Goal: Task Accomplishment & Management: Use online tool/utility

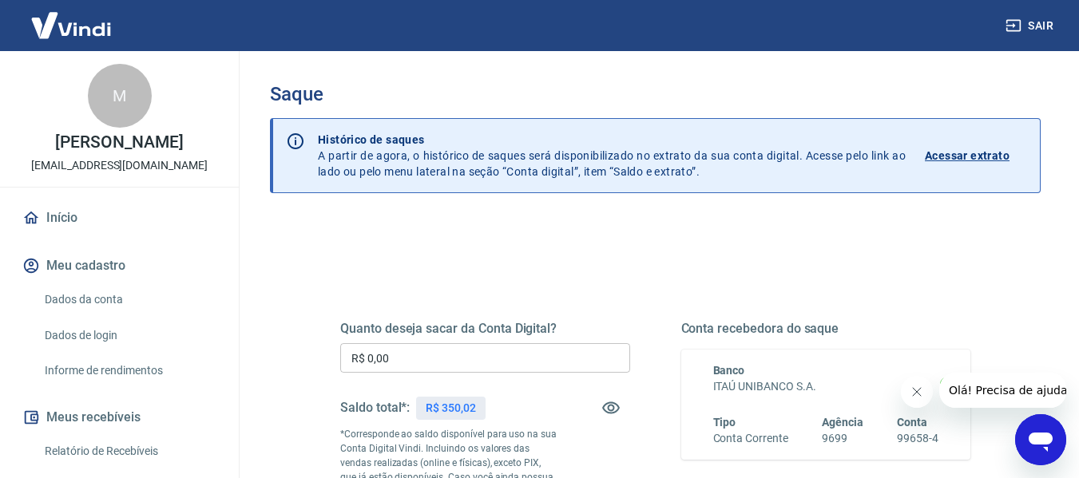
click at [469, 354] on input "R$ 0,00" at bounding box center [485, 358] width 290 height 30
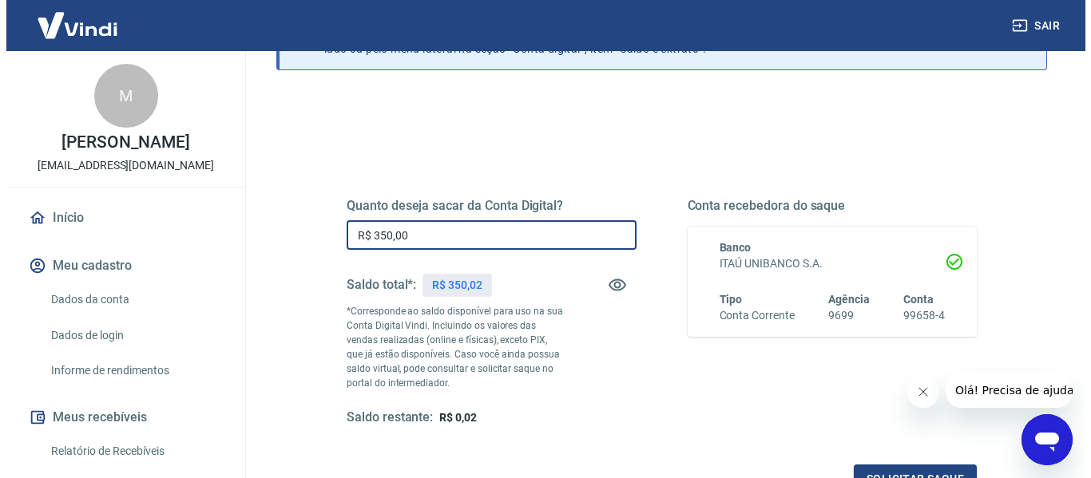
scroll to position [239, 0]
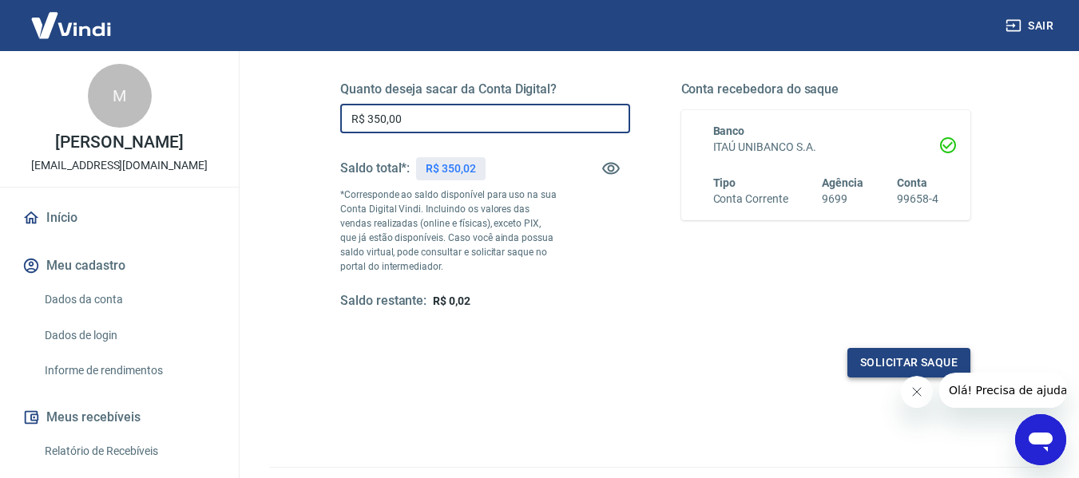
type input "R$ 350,00"
click at [898, 366] on button "Solicitar saque" at bounding box center [908, 363] width 123 height 30
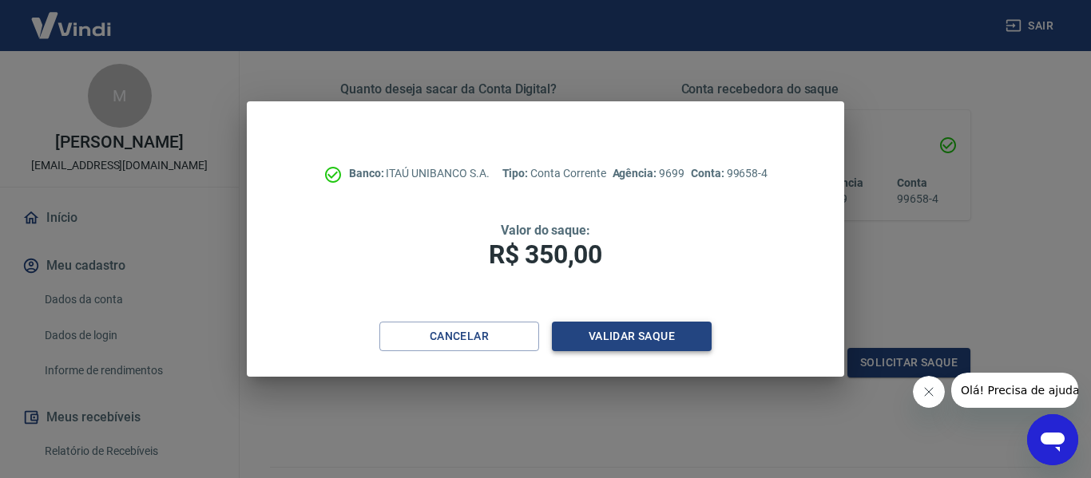
click at [633, 335] on button "Validar saque" at bounding box center [632, 337] width 160 height 30
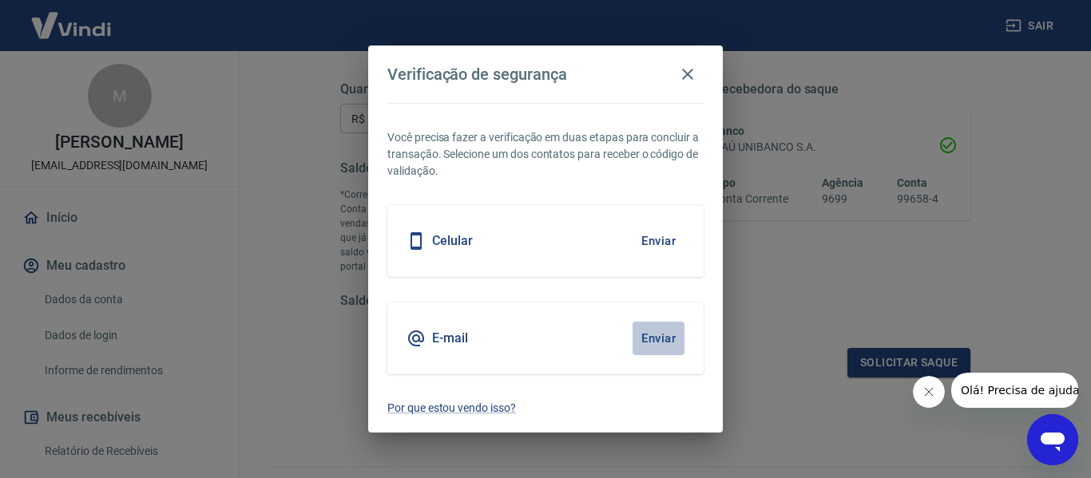
click at [655, 333] on button "Enviar" at bounding box center [658, 339] width 52 height 34
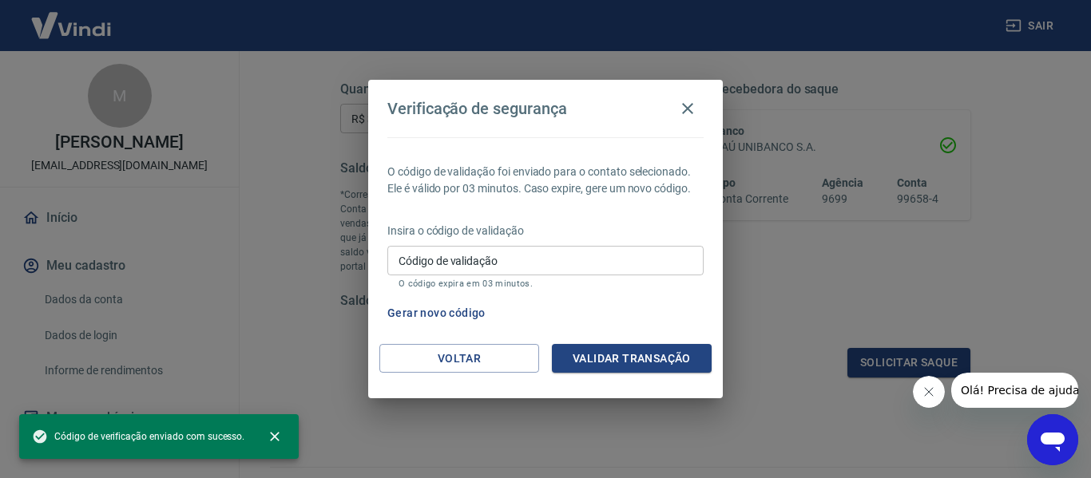
click at [584, 354] on button "Validar transação" at bounding box center [632, 359] width 160 height 30
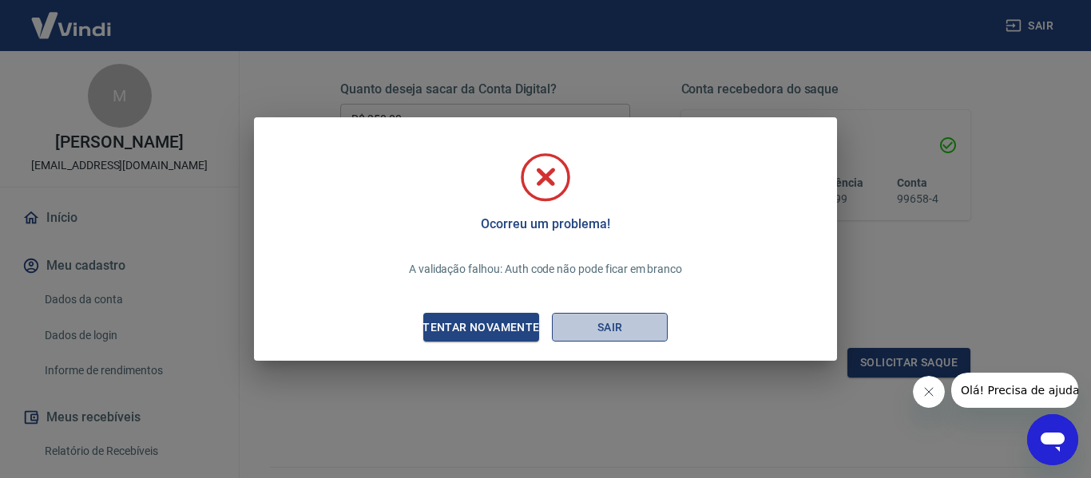
click at [603, 336] on button "Sair" at bounding box center [610, 328] width 116 height 30
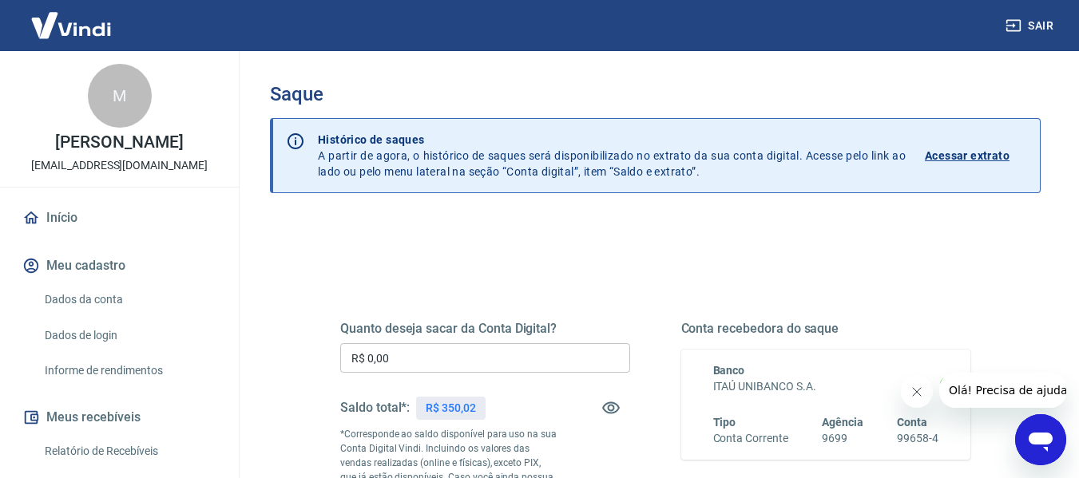
click at [484, 362] on input "R$ 0,00" at bounding box center [485, 358] width 290 height 30
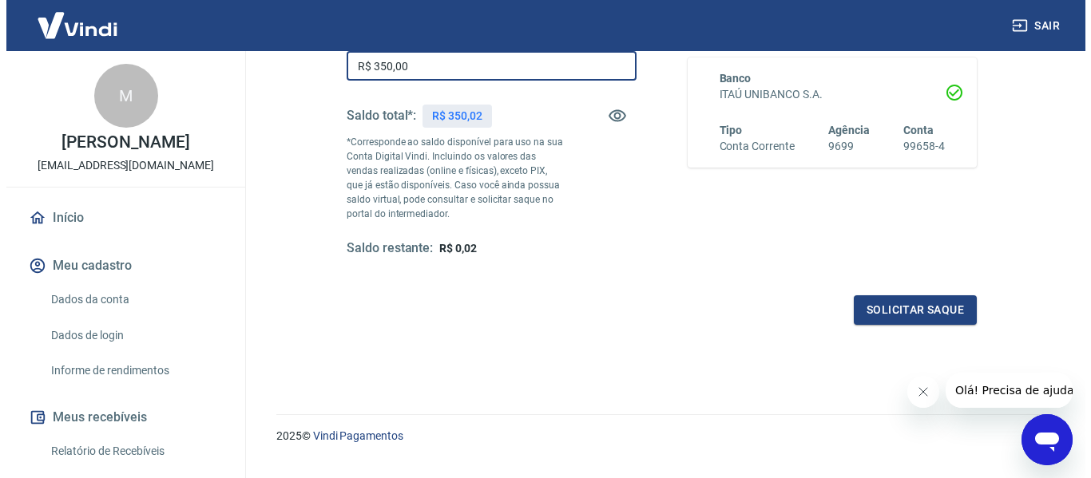
scroll to position [319, 0]
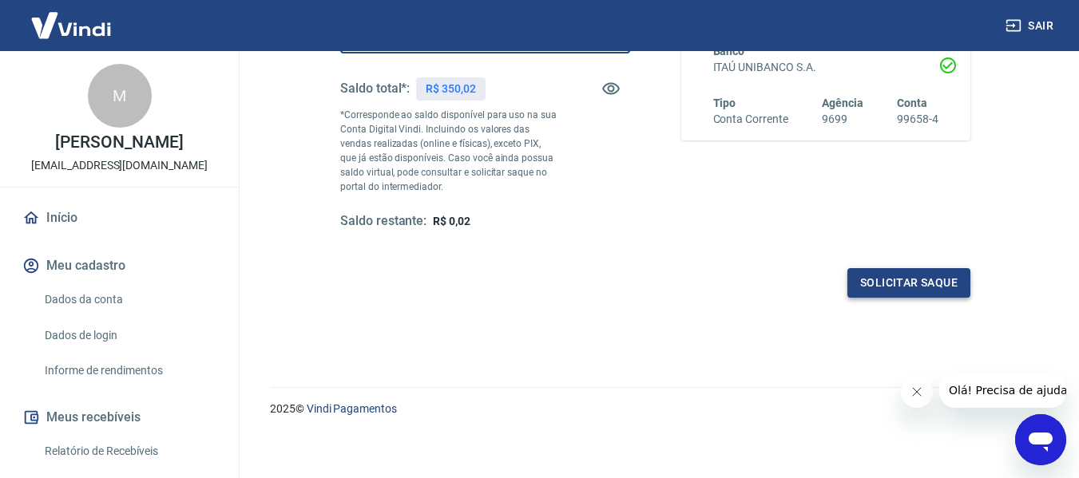
type input "R$ 350,00"
click at [903, 292] on button "Solicitar saque" at bounding box center [908, 283] width 123 height 30
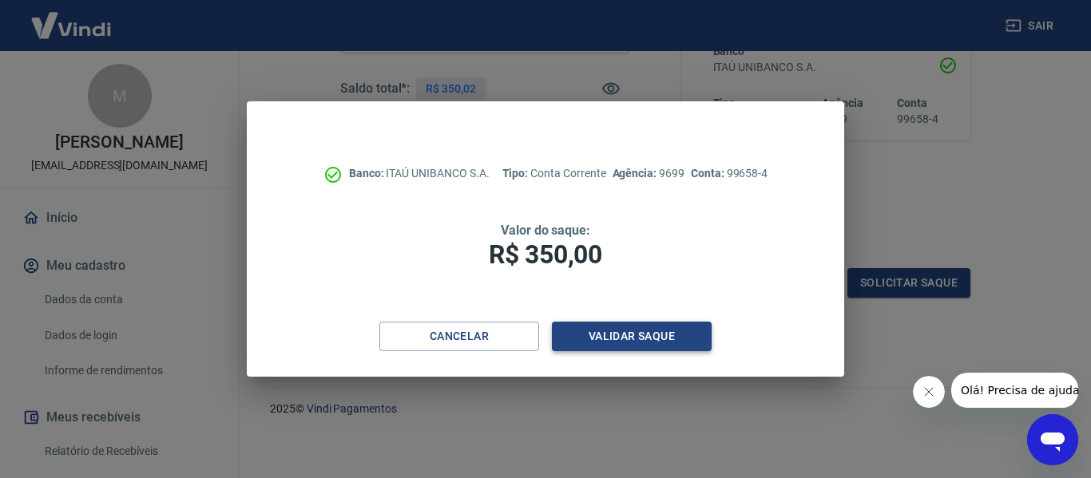
click at [629, 343] on button "Validar saque" at bounding box center [632, 337] width 160 height 30
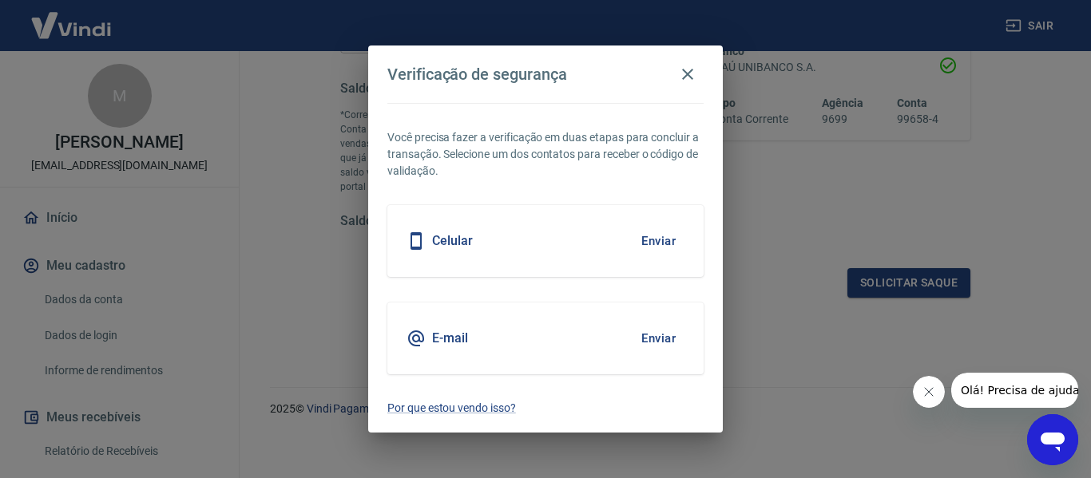
click at [665, 341] on button "Enviar" at bounding box center [658, 339] width 52 height 34
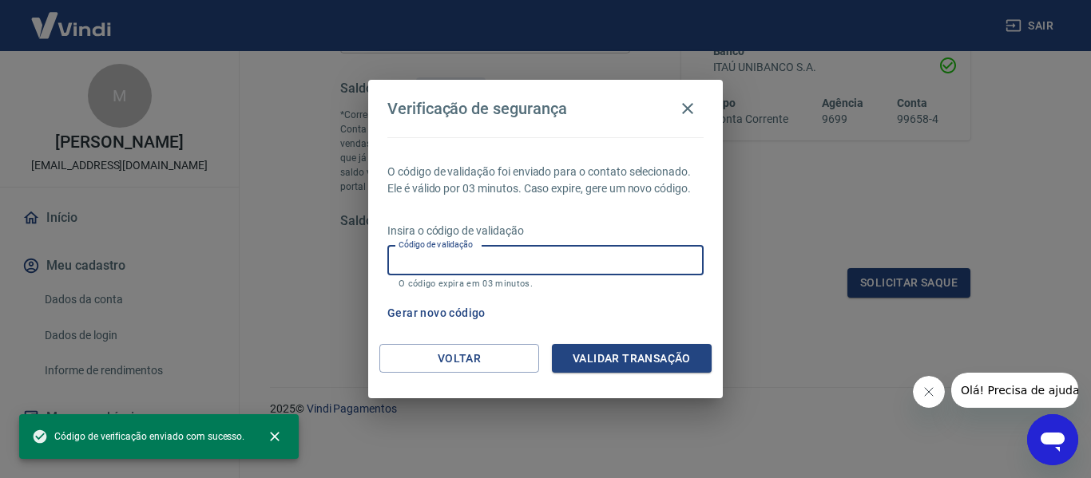
click at [470, 271] on input "Código de validação" at bounding box center [545, 261] width 316 height 30
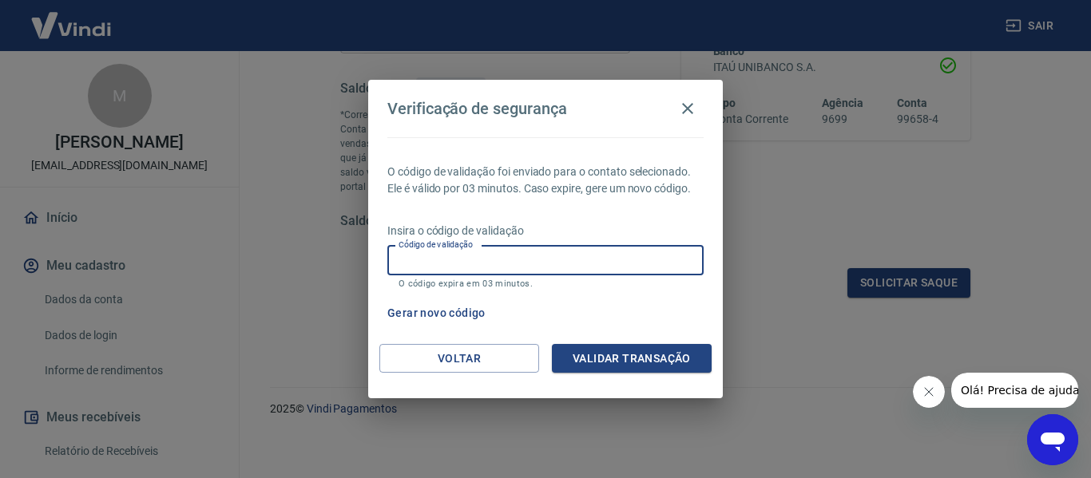
click at [579, 257] on input "Código de validação" at bounding box center [545, 261] width 316 height 30
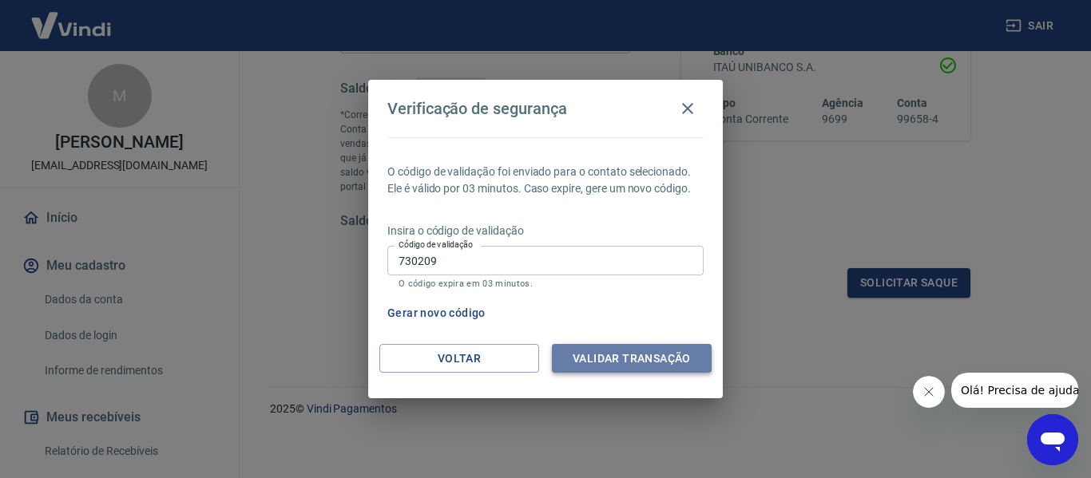
click at [619, 358] on button "Validar transação" at bounding box center [632, 359] width 160 height 30
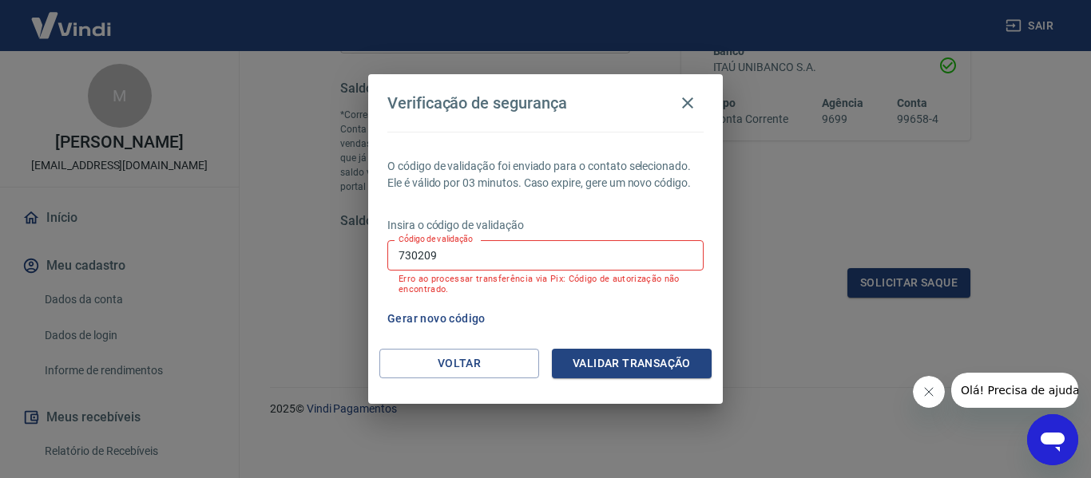
click at [518, 259] on input "730209" at bounding box center [545, 255] width 316 height 30
drag, startPoint x: 412, startPoint y: 264, endPoint x: 328, endPoint y: 263, distance: 83.8
click at [328, 263] on div "Verificação de segurança O código de validação foi enviado para o contato selec…" at bounding box center [545, 239] width 1091 height 478
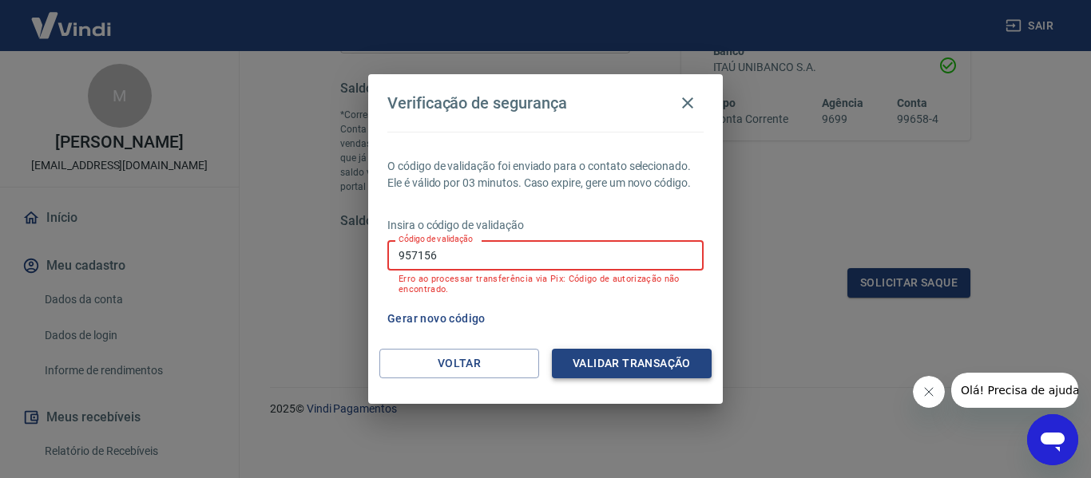
click at [622, 368] on button "Validar transação" at bounding box center [632, 364] width 160 height 30
drag, startPoint x: 469, startPoint y: 247, endPoint x: 307, endPoint y: 253, distance: 162.2
click at [307, 253] on div "Verificação de segurança O código de validação foi enviado para o contato selec…" at bounding box center [545, 239] width 1091 height 478
type input "315310"
click at [602, 373] on button "Validar transação" at bounding box center [632, 364] width 160 height 30
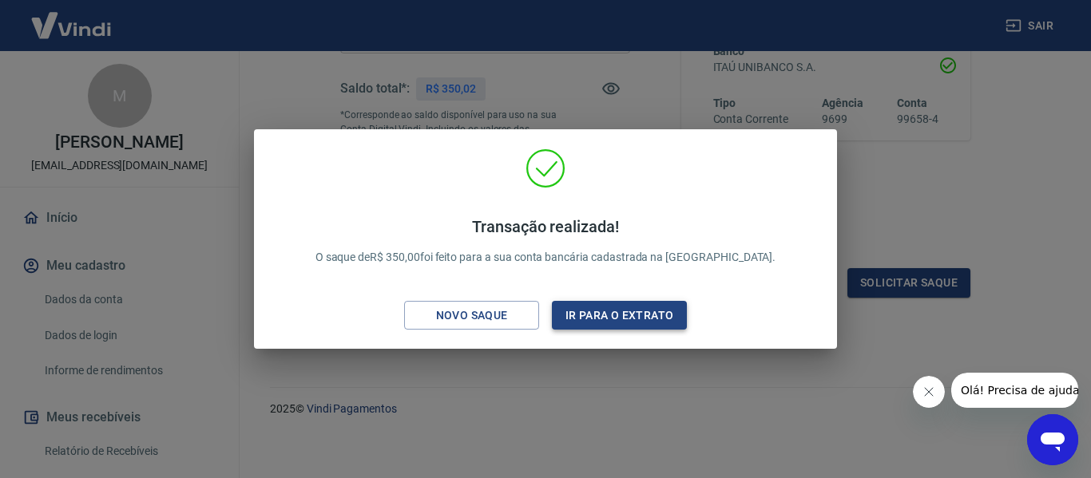
click at [612, 311] on button "Ir para o extrato" at bounding box center [619, 316] width 135 height 30
